Goal: Task Accomplishment & Management: Use online tool/utility

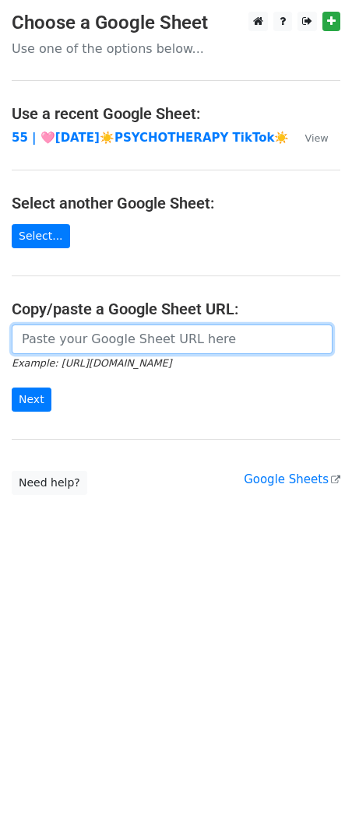
click at [154, 348] on input "url" at bounding box center [172, 339] width 321 height 30
paste input "https://docs.google.com/spreadsheets/d/1-rSBaw5iL6oWEAhXrlhsh2jDwqk7NK5iV-E4Kh8…"
type input "https://docs.google.com/spreadsheets/d/1-rSBaw5iL6oWEAhXrlhsh2jDwqk7NK5iV-E4Kh8…"
click at [12, 387] on input "Next" at bounding box center [32, 399] width 40 height 24
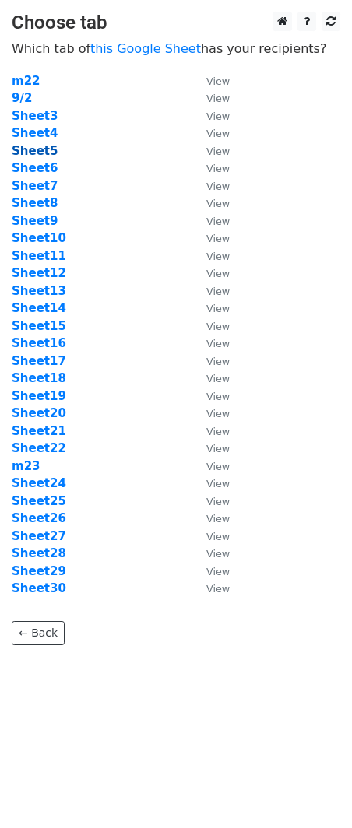
click at [36, 156] on strong "Sheet5" at bounding box center [35, 151] width 46 height 14
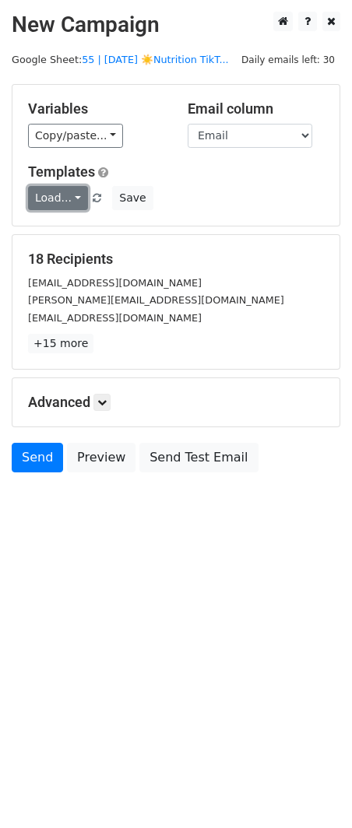
click at [71, 200] on link "Load..." at bounding box center [58, 198] width 60 height 24
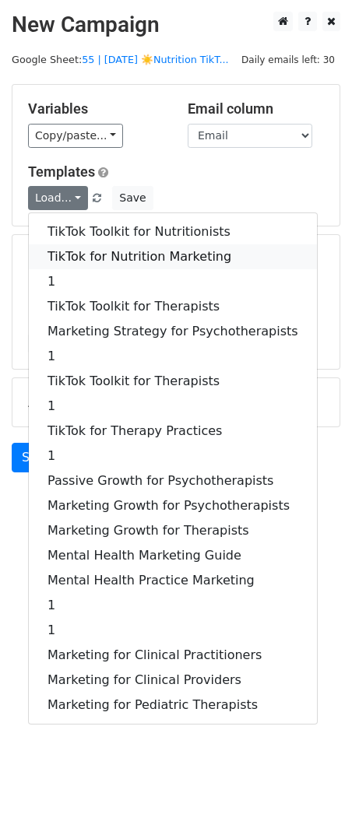
click at [86, 250] on link "TikTok for Nutrition Marketing" at bounding box center [173, 256] width 288 height 25
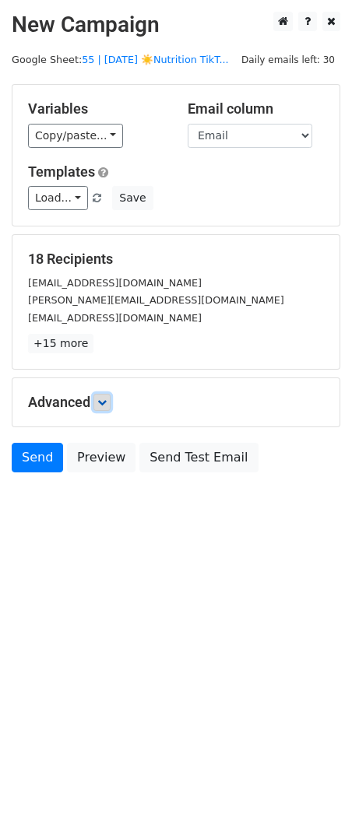
click at [107, 401] on icon at bounding box center [101, 402] width 9 height 9
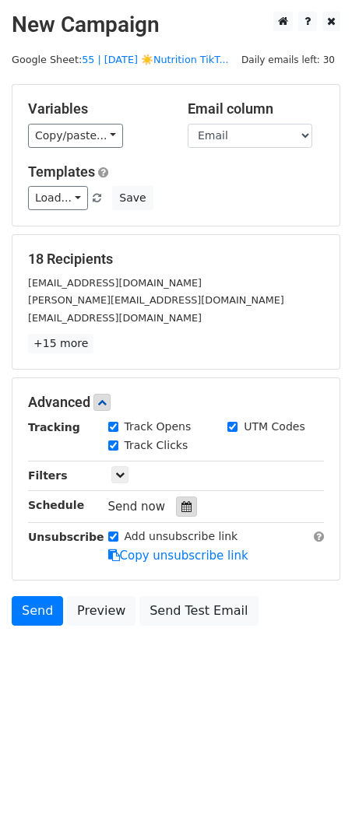
click at [181, 503] on icon at bounding box center [186, 506] width 10 height 11
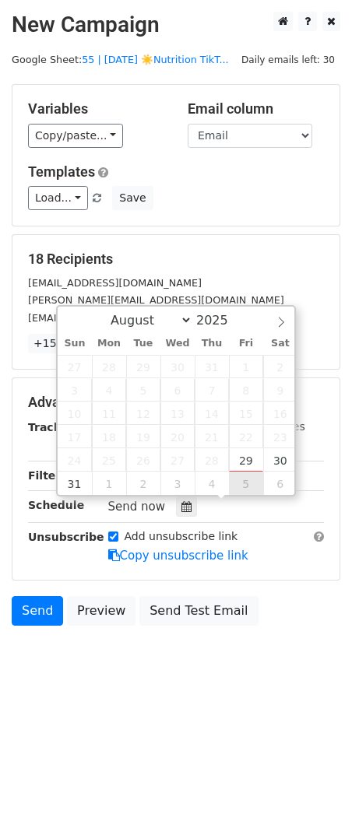
type input "2025-09-05 12:00"
select select "8"
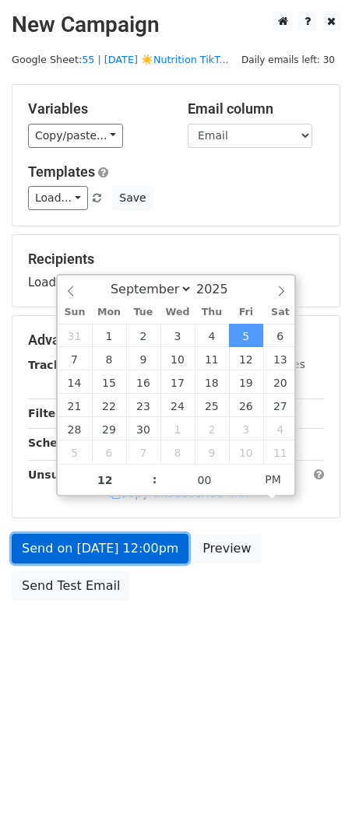
click at [139, 534] on link "Send on Sep 5 at 12:00pm" at bounding box center [100, 549] width 177 height 30
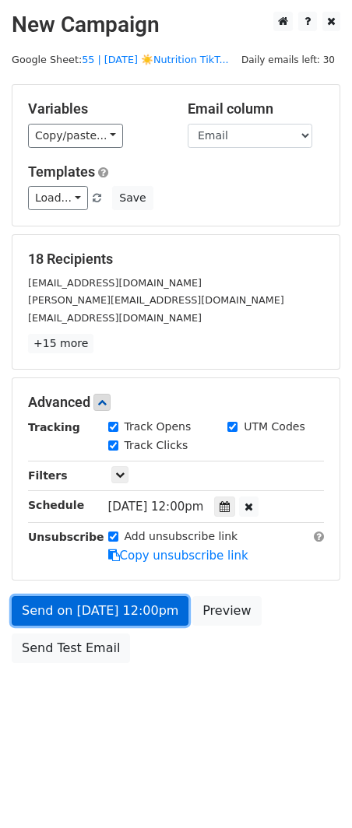
click at [138, 548] on form "Variables Copy/paste... {{Name}} {{Email}} Email column Name Email Templates Lo…" at bounding box center [176, 377] width 328 height 587
click at [92, 601] on link "Send on Sep 5 at 12:00pm" at bounding box center [100, 611] width 177 height 30
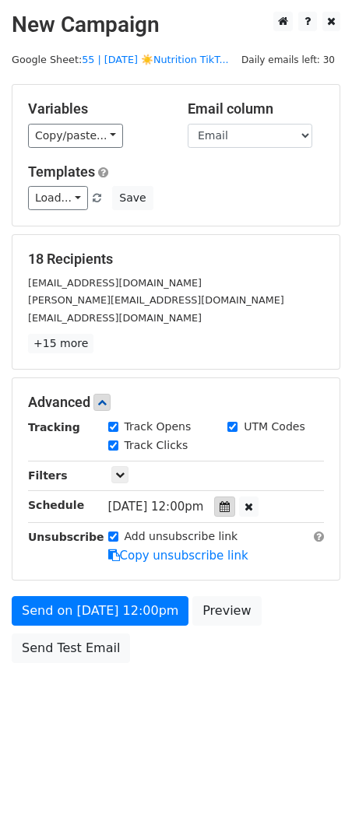
click at [229, 507] on icon at bounding box center [224, 506] width 10 height 11
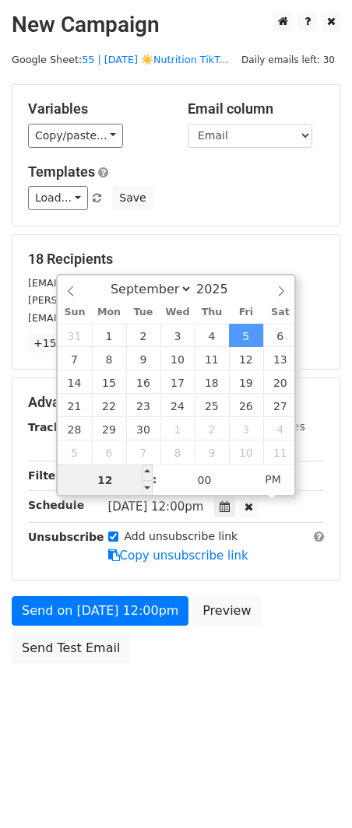
click at [124, 470] on input "12" at bounding box center [105, 479] width 95 height 31
type input "6"
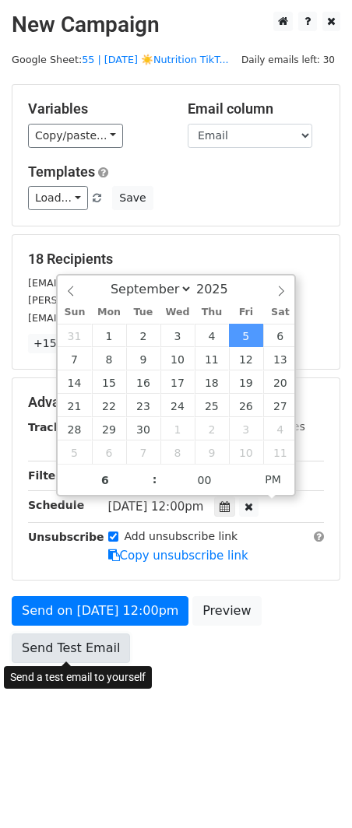
type input "2025-09-05 18:00"
click at [75, 639] on link "Send Test Email" at bounding box center [71, 648] width 118 height 30
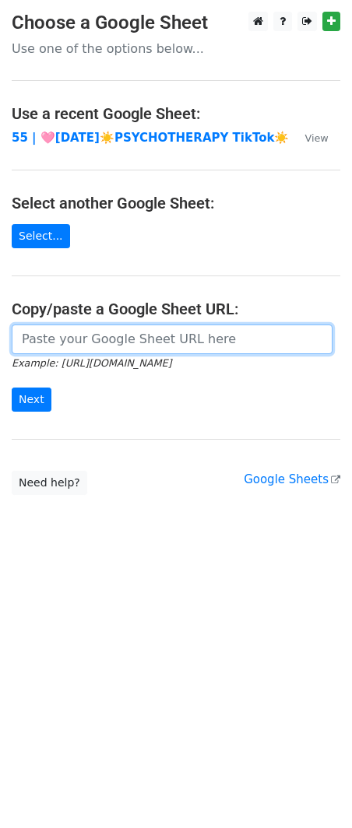
click at [100, 338] on input "url" at bounding box center [172, 339] width 321 height 30
paste input "https://docs.google.com/spreadsheets/d/1-rSBaw5iL6oWEAhXrlhsh2jDwqk7NK5iV-E4Kh8…"
type input "https://docs.google.com/spreadsheets/d/1-rSBaw5iL6oWEAhXrlhsh2jDwqk7NK5iV-E4Kh8…"
click at [12, 387] on input "Next" at bounding box center [32, 399] width 40 height 24
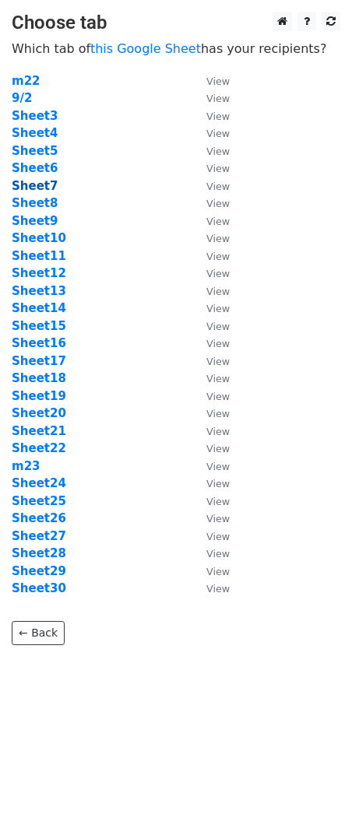
click at [40, 185] on strong "Sheet7" at bounding box center [35, 186] width 46 height 14
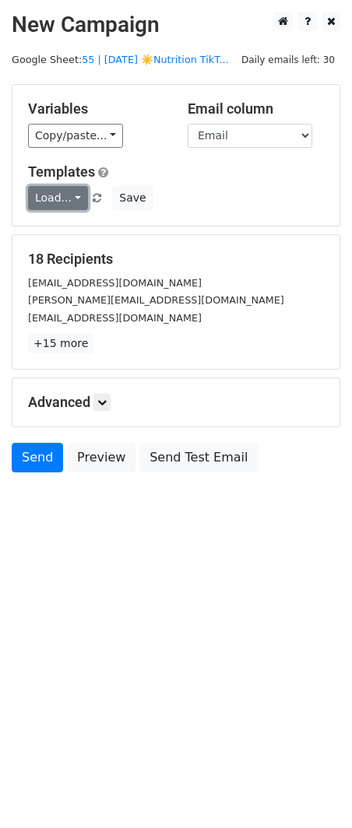
click at [58, 201] on link "Load..." at bounding box center [58, 198] width 60 height 24
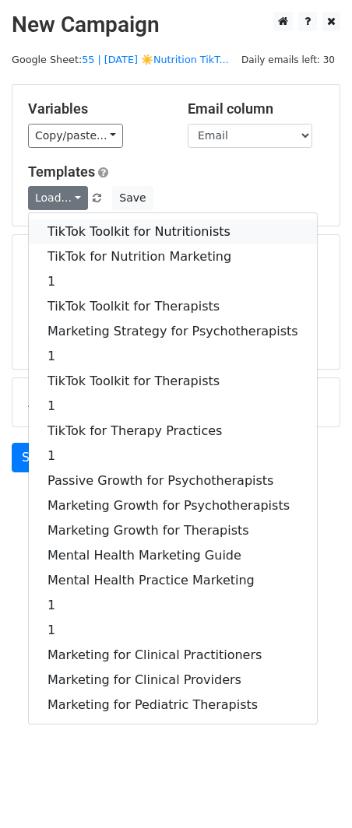
click at [60, 224] on link "TikTok Toolkit for Nutritionists" at bounding box center [173, 231] width 288 height 25
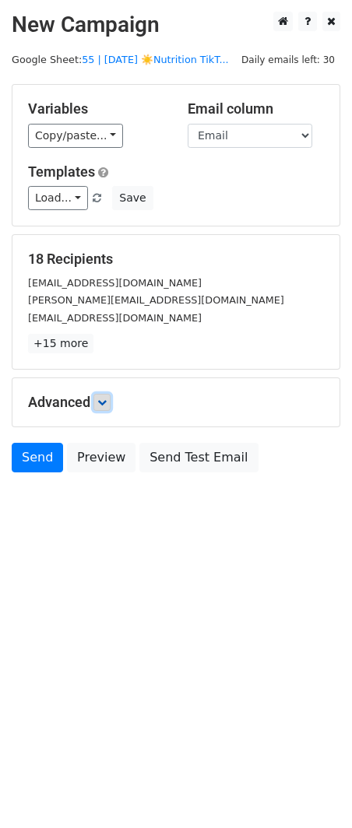
click at [105, 401] on icon at bounding box center [101, 402] width 9 height 9
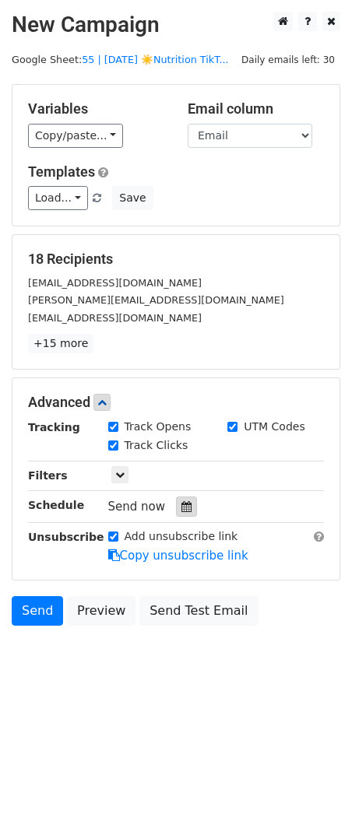
click at [176, 499] on div at bounding box center [186, 506] width 21 height 20
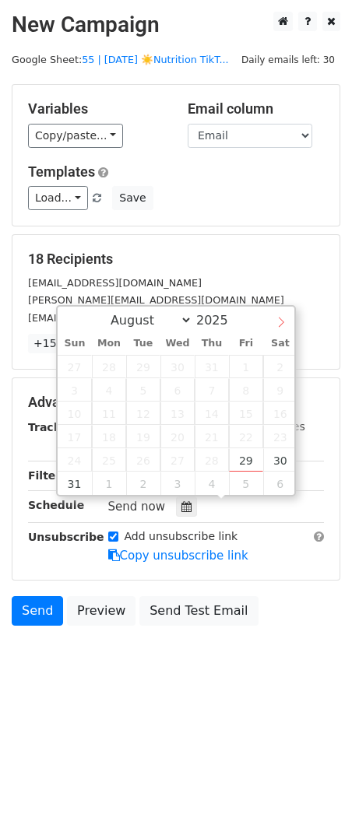
select select "8"
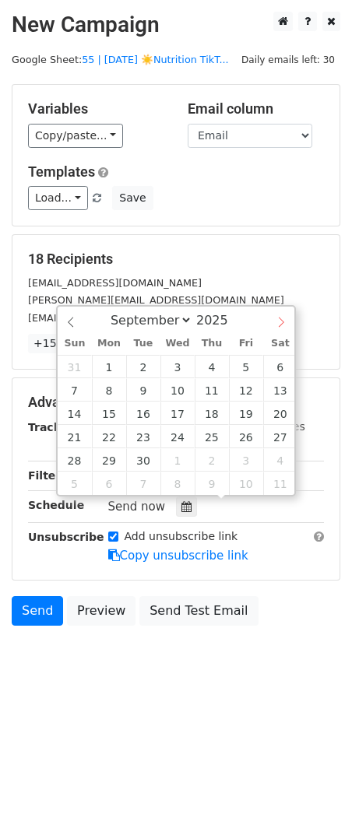
click at [277, 311] on span at bounding box center [281, 320] width 26 height 26
type input "2025-09-07 12:00"
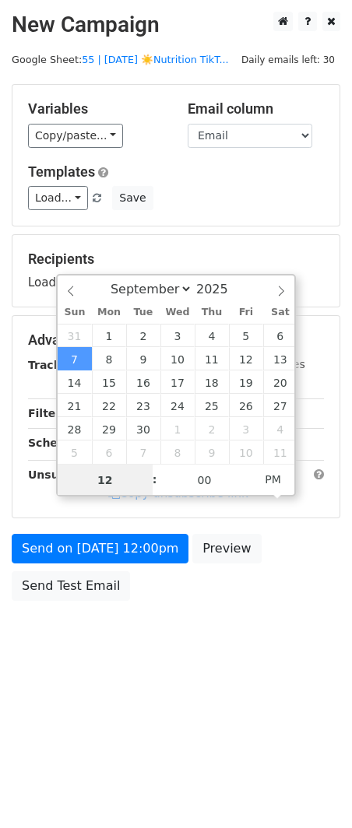
type input "7"
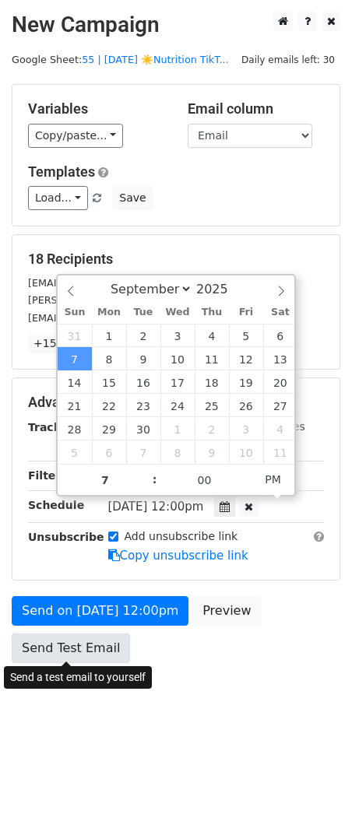
type input "2025-09-07 19:00"
click at [91, 647] on link "Send Test Email" at bounding box center [71, 648] width 118 height 30
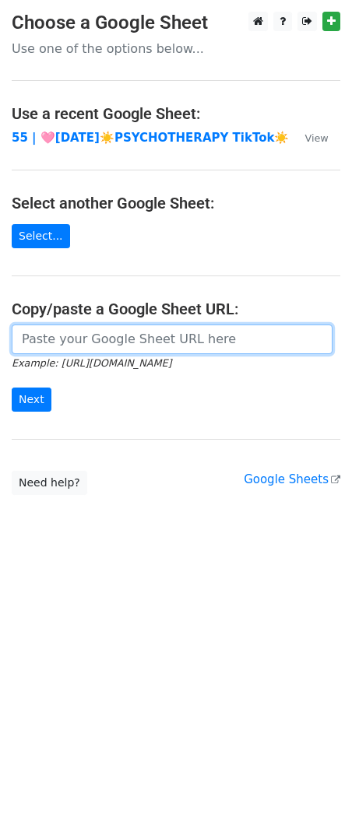
click at [103, 324] on input "url" at bounding box center [172, 339] width 321 height 30
paste input "[URL][DOMAIN_NAME]"
type input "[URL][DOMAIN_NAME]"
click at [12, 387] on input "Next" at bounding box center [32, 399] width 40 height 24
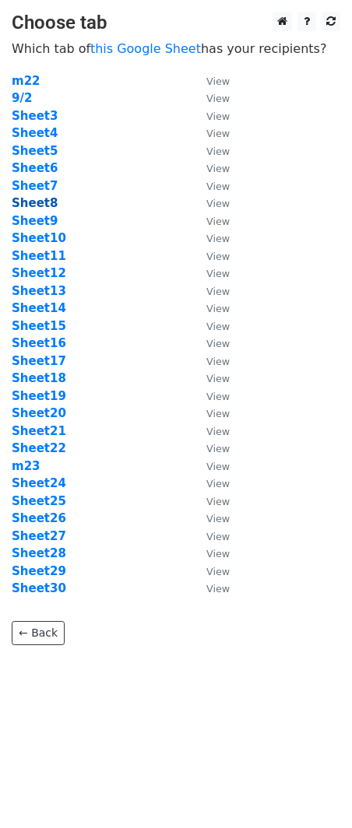
click at [40, 203] on strong "Sheet8" at bounding box center [35, 203] width 46 height 14
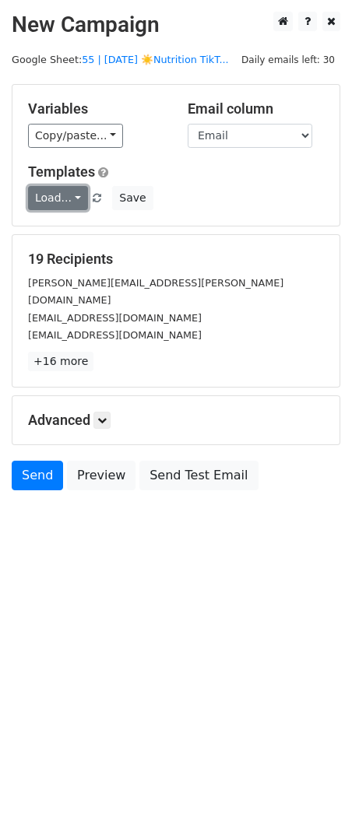
click at [40, 201] on link "Load..." at bounding box center [58, 198] width 60 height 24
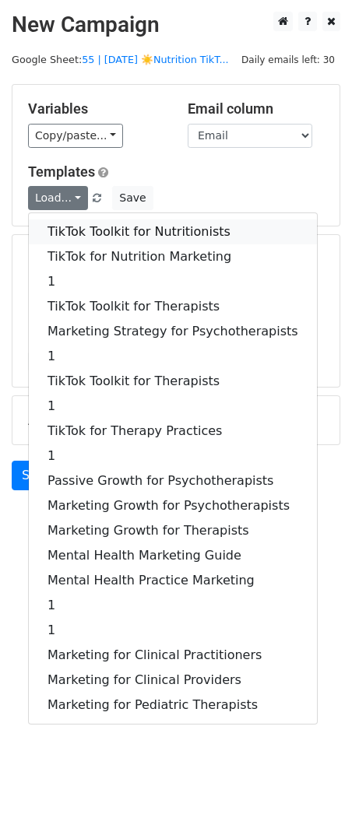
click at [78, 232] on link "TikTok Toolkit for Nutritionists" at bounding box center [173, 231] width 288 height 25
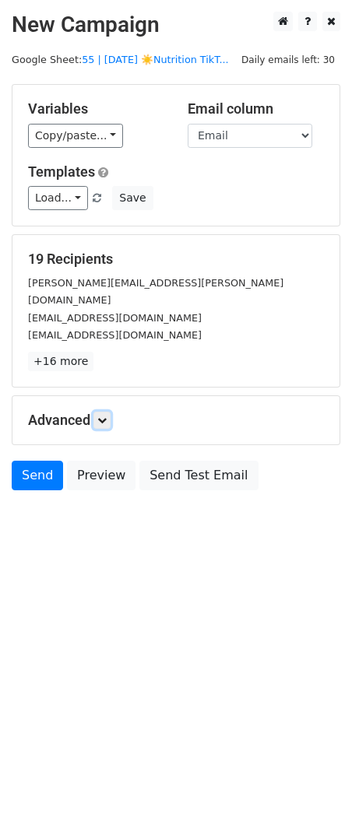
click at [107, 415] on icon at bounding box center [101, 419] width 9 height 9
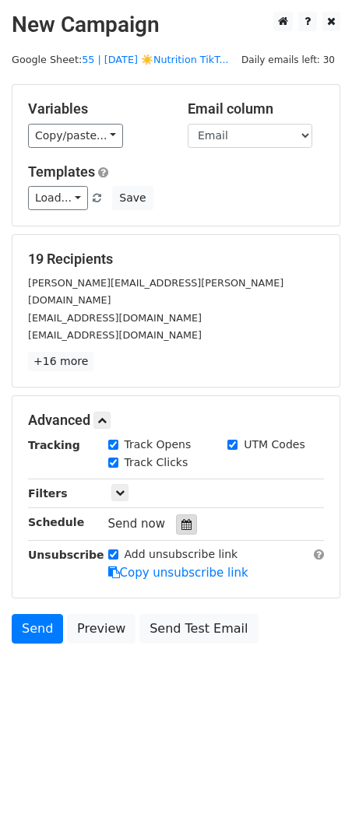
click at [176, 514] on div at bounding box center [186, 524] width 21 height 20
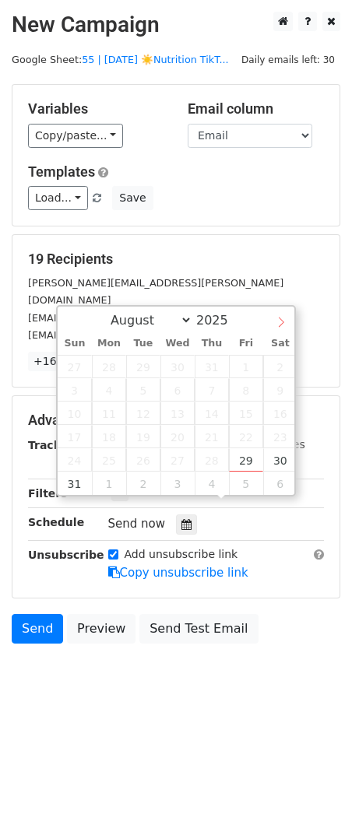
select select "8"
drag, startPoint x: 277, startPoint y: 323, endPoint x: 250, endPoint y: 333, distance: 29.0
click at [277, 323] on icon at bounding box center [280, 322] width 11 height 11
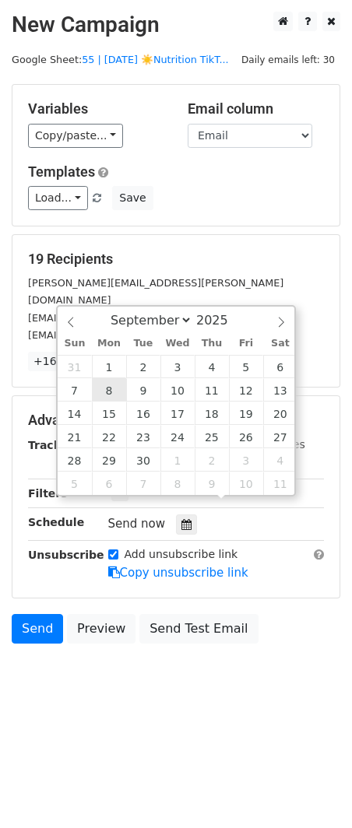
type input "[DATE] 12:00"
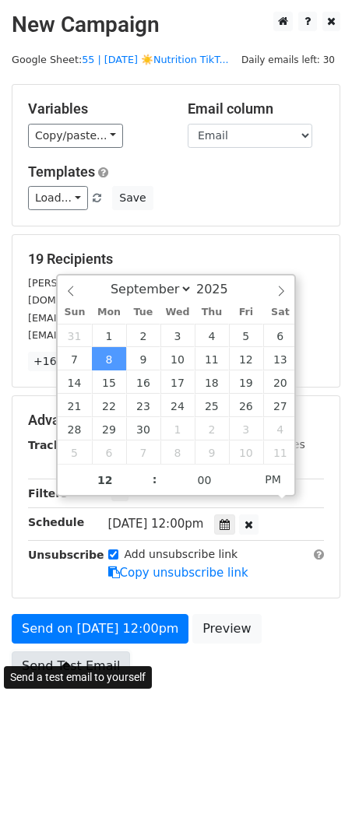
click at [59, 651] on link "Send Test Email" at bounding box center [71, 666] width 118 height 30
